Goal: Transaction & Acquisition: Purchase product/service

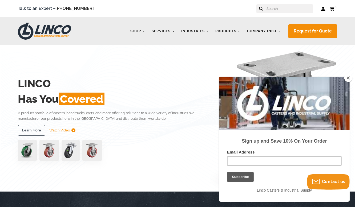
drag, startPoint x: 347, startPoint y: 76, endPoint x: 87, endPoint y: 0, distance: 271.5
click at [347, 76] on button "Close" at bounding box center [348, 78] width 8 height 8
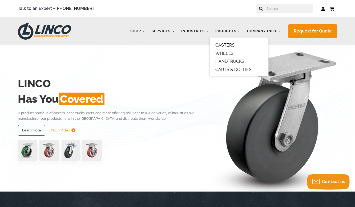
click at [227, 45] on link "CASTERS" at bounding box center [224, 45] width 19 height 5
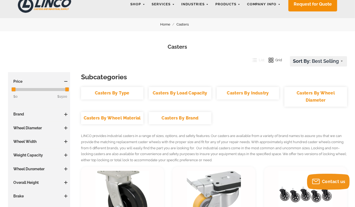
scroll to position [27, 0]
click at [65, 128] on span at bounding box center [65, 128] width 1 height 3
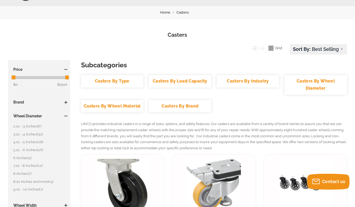
scroll to position [53, 0]
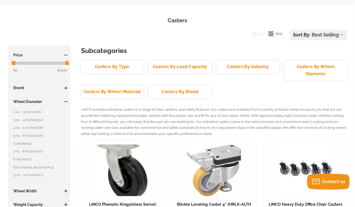
click at [23, 159] on link "8 Inches (7)" at bounding box center [40, 160] width 54 height 6
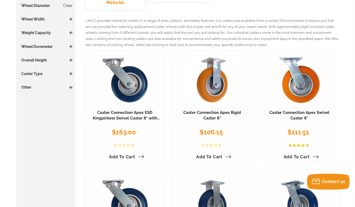
scroll to position [107, 0]
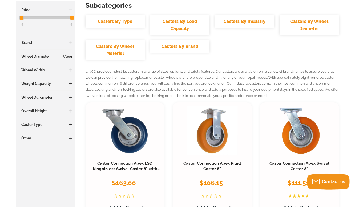
click at [71, 83] on span at bounding box center [71, 83] width 1 height 3
click at [29, 94] on link "1000+ LBS (7)" at bounding box center [46, 94] width 51 height 6
click at [70, 125] on span at bounding box center [70, 124] width 3 height 3
click at [40, 136] on link "Kingpinless Swivel (3)" at bounding box center [46, 135] width 51 height 6
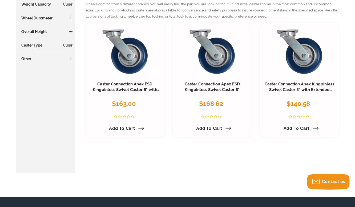
scroll to position [133, 0]
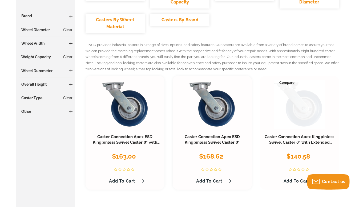
click at [299, 114] on link at bounding box center [299, 104] width 51 height 49
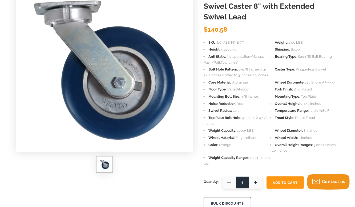
scroll to position [53, 0]
